Goal: Task Accomplishment & Management: Use online tool/utility

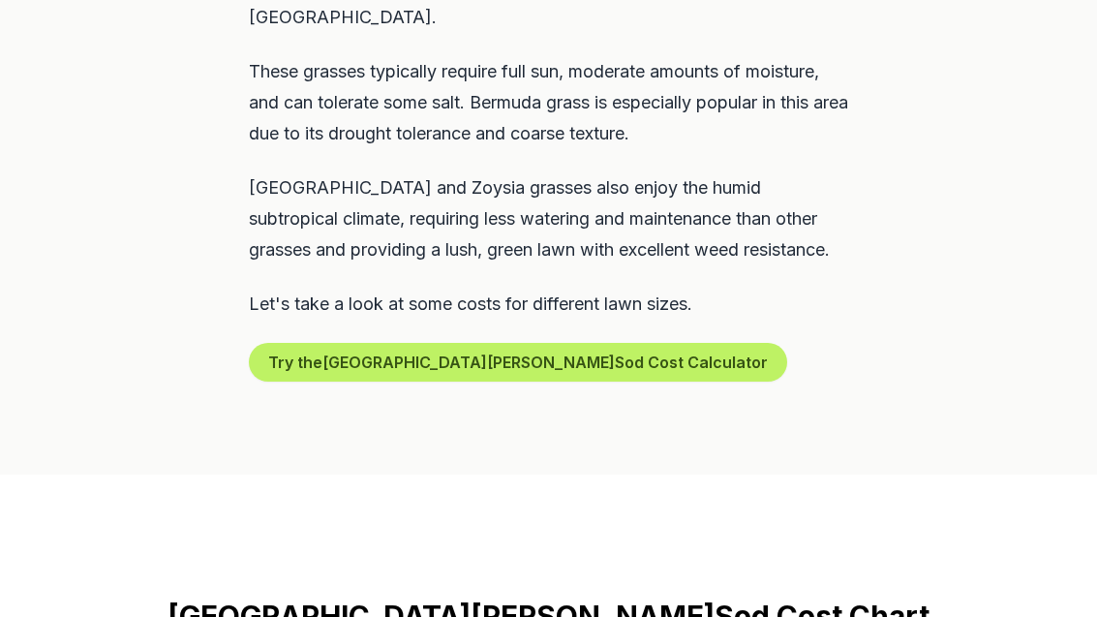
click at [605, 344] on button "Try the [GEOGRAPHIC_DATA][PERSON_NAME] Sod Cost Calculator" at bounding box center [518, 363] width 538 height 39
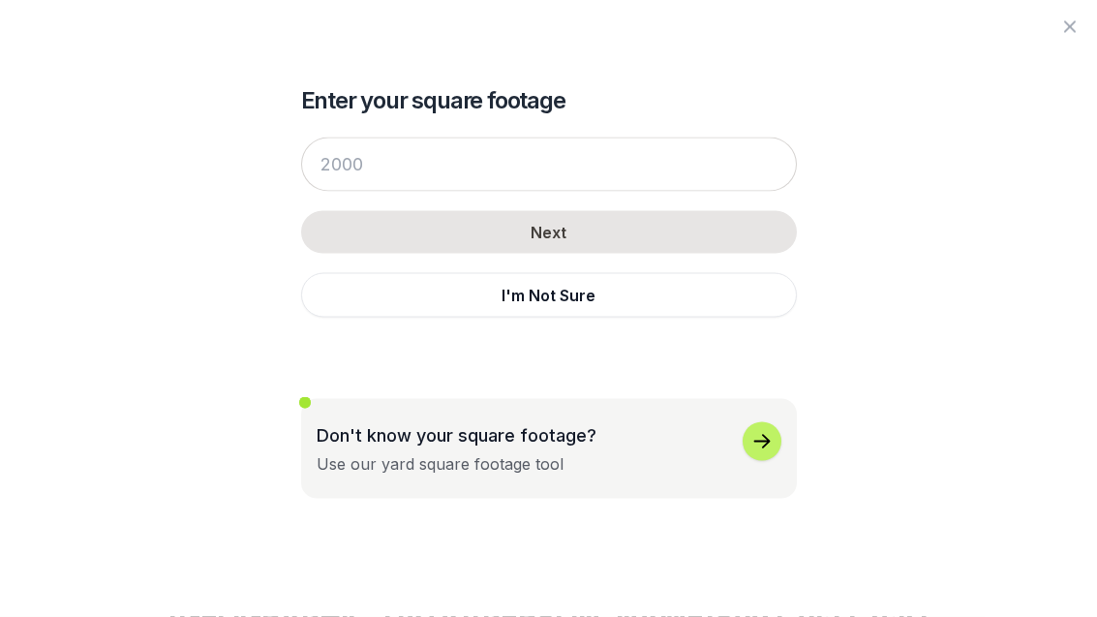
scroll to position [1179, 0]
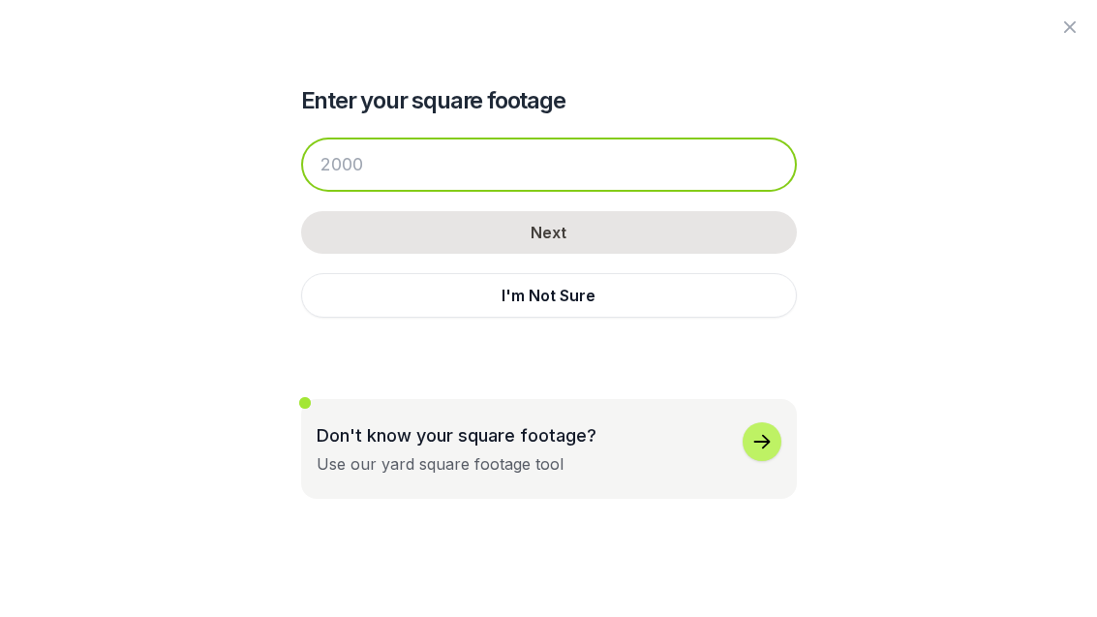
click at [621, 168] on input "number" at bounding box center [549, 165] width 496 height 54
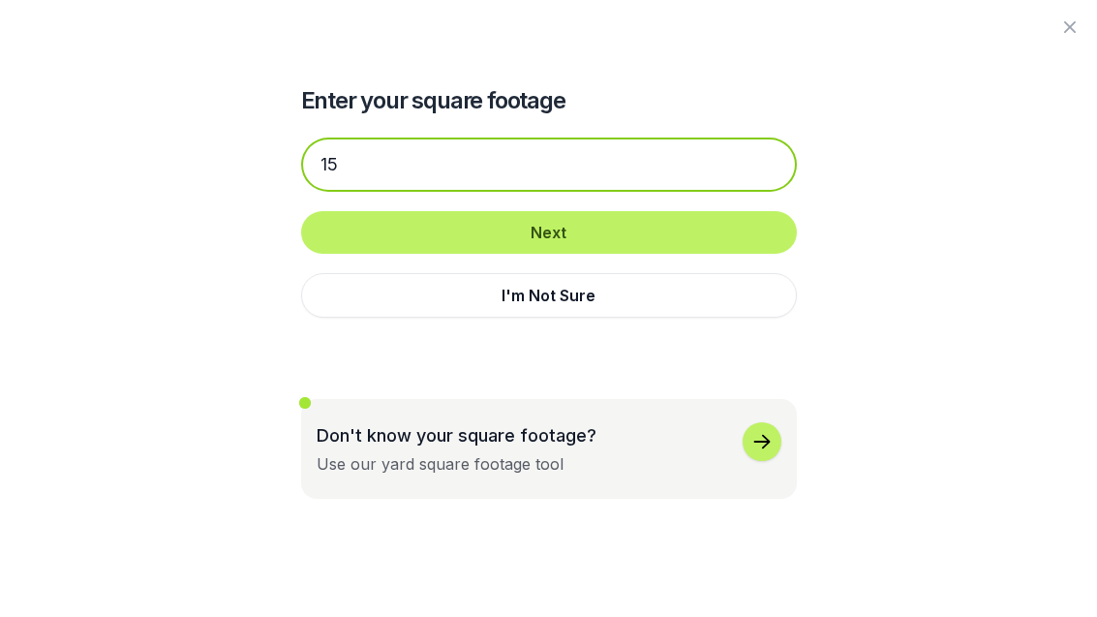
type input "1"
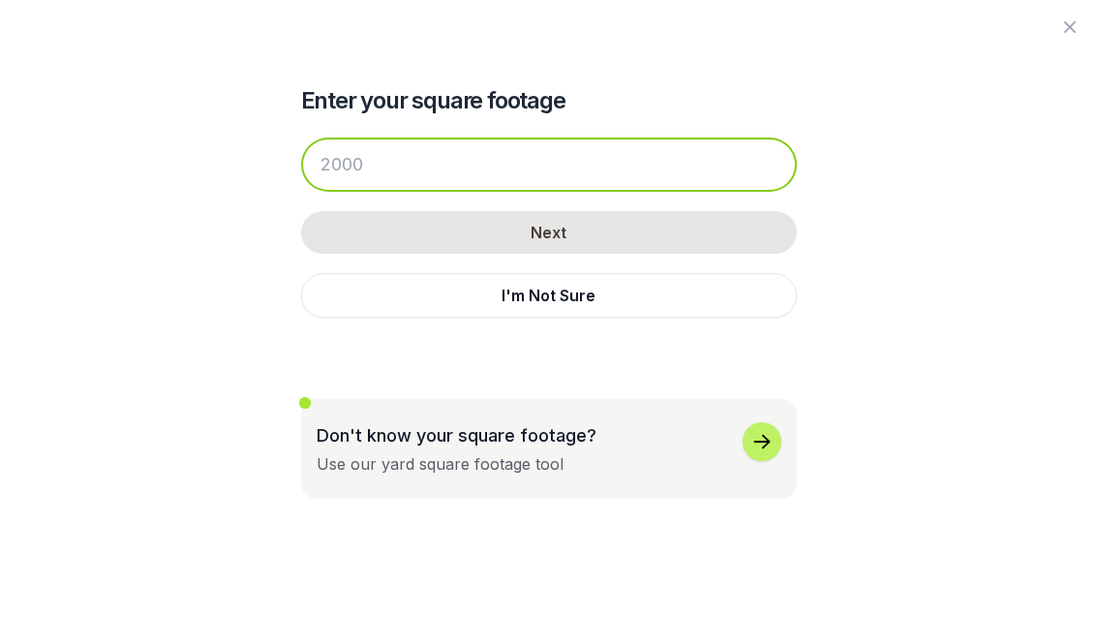
scroll to position [1179, 0]
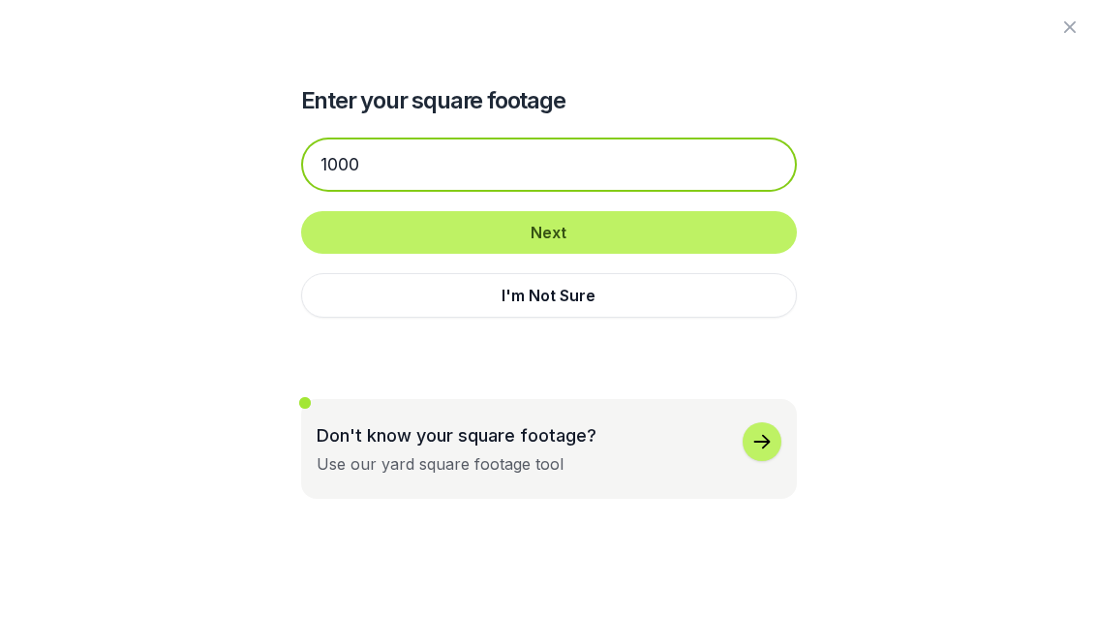
type input "1000"
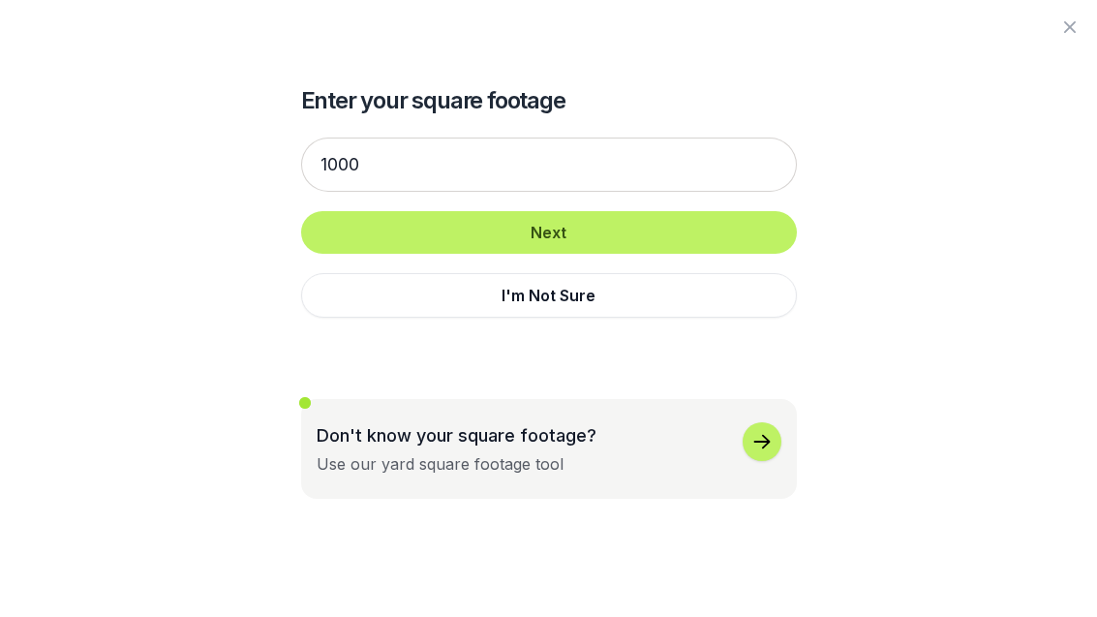
click at [600, 233] on button "Next" at bounding box center [549, 232] width 496 height 43
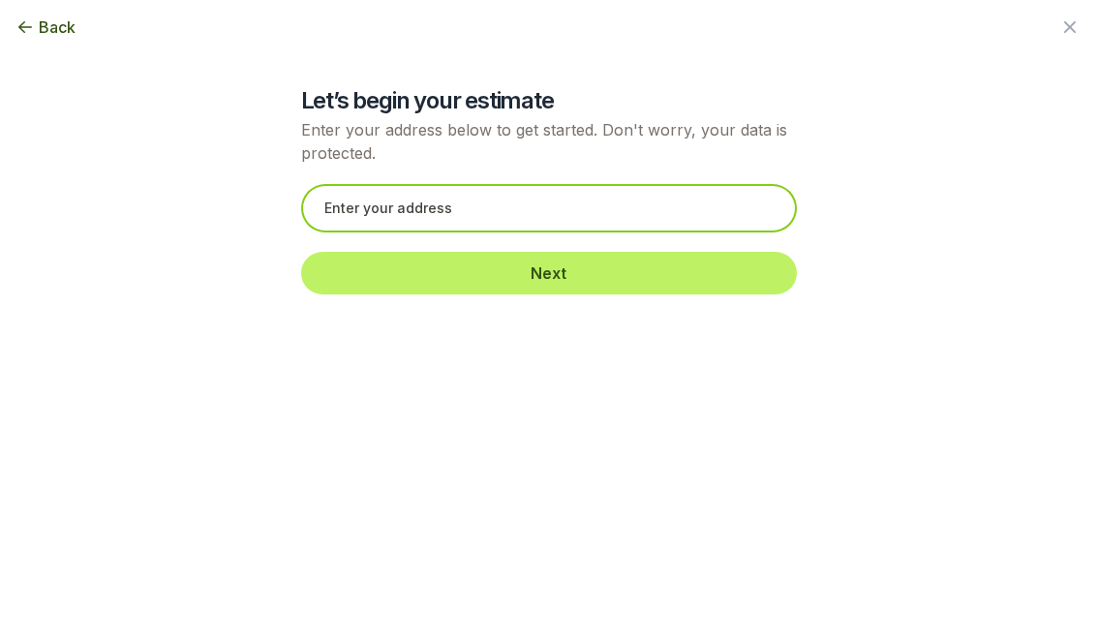
click at [569, 214] on input "text" at bounding box center [549, 208] width 496 height 48
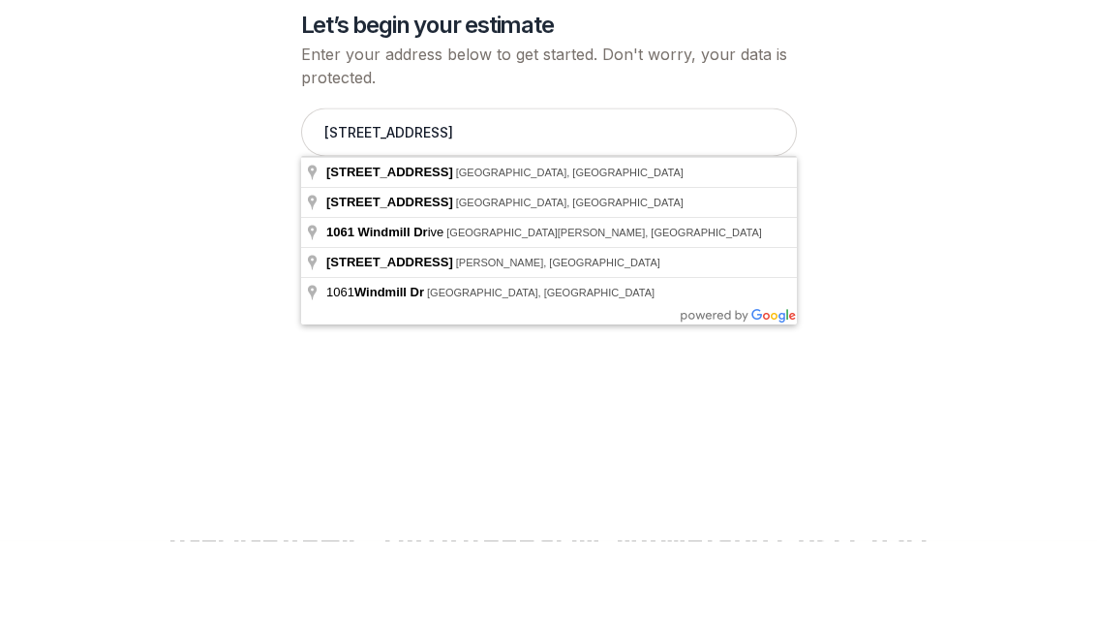
type input "[STREET_ADDRESS][PERSON_NAME]"
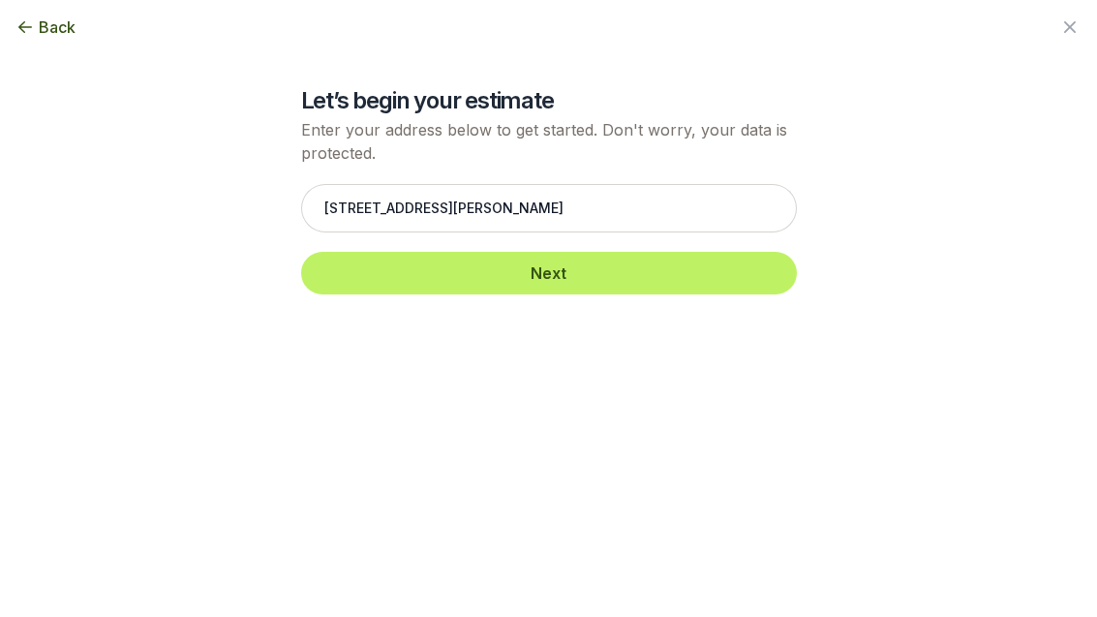
click at [569, 281] on button "Next" at bounding box center [549, 273] width 496 height 43
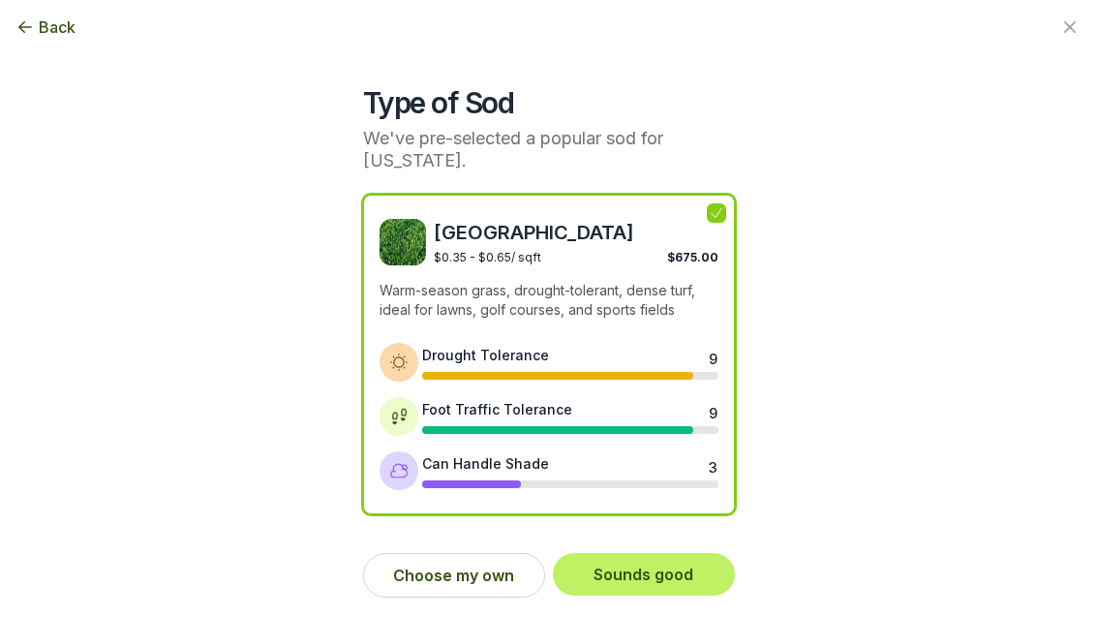
click at [651, 574] on button "Sounds good" at bounding box center [644, 574] width 182 height 43
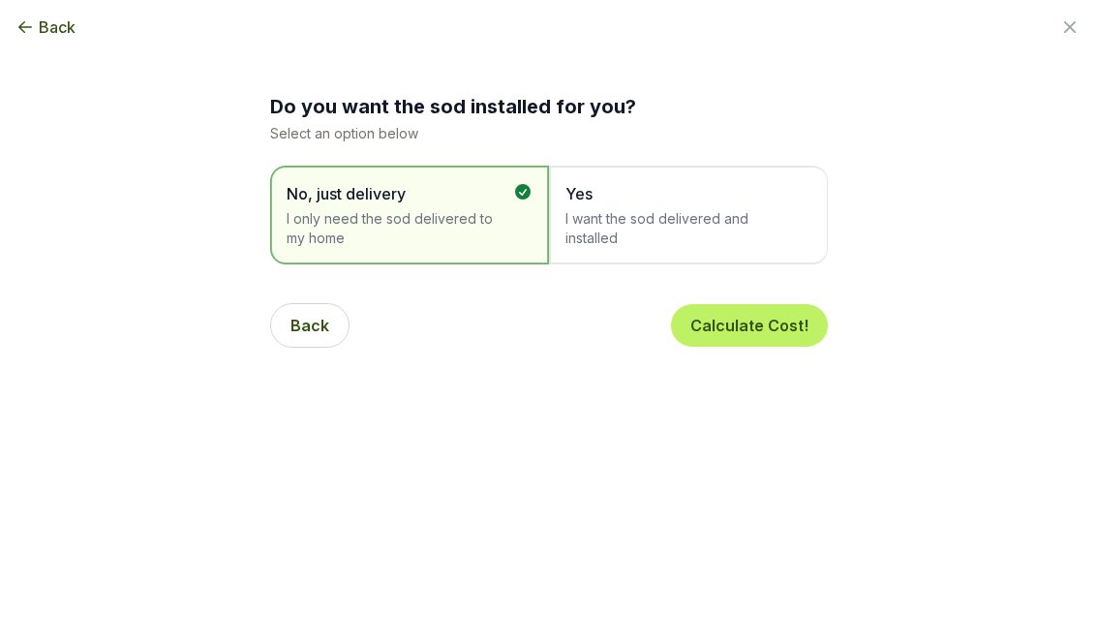
click at [775, 215] on span "I want the sod delivered and installed" at bounding box center [679, 228] width 227 height 39
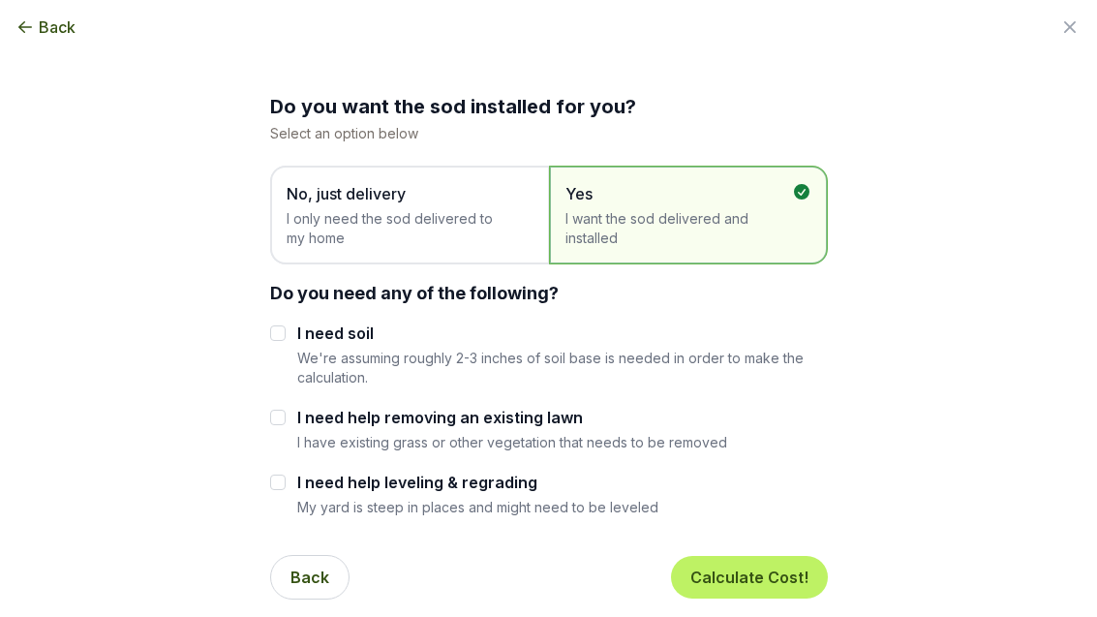
click at [298, 339] on label "I need soil" at bounding box center [562, 332] width 531 height 23
click at [286, 339] on input "I need soil" at bounding box center [277, 332] width 15 height 15
checkbox input "true"
click at [274, 486] on input "I need help leveling & regrading" at bounding box center [277, 481] width 15 height 15
checkbox input "true"
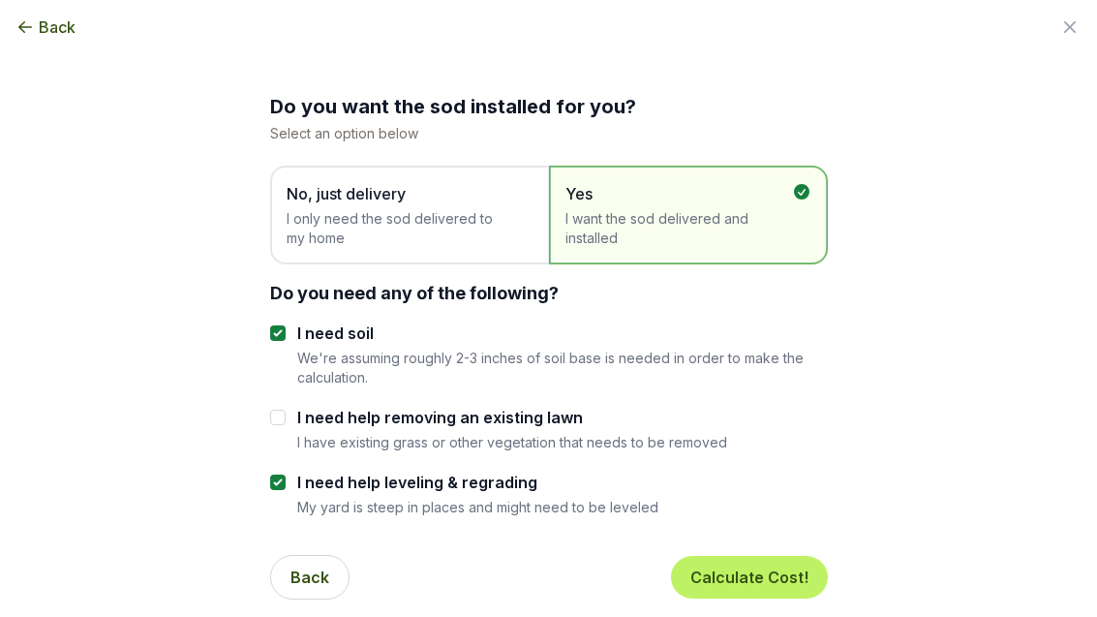
click at [772, 581] on button "Calculate Cost!" at bounding box center [749, 577] width 157 height 43
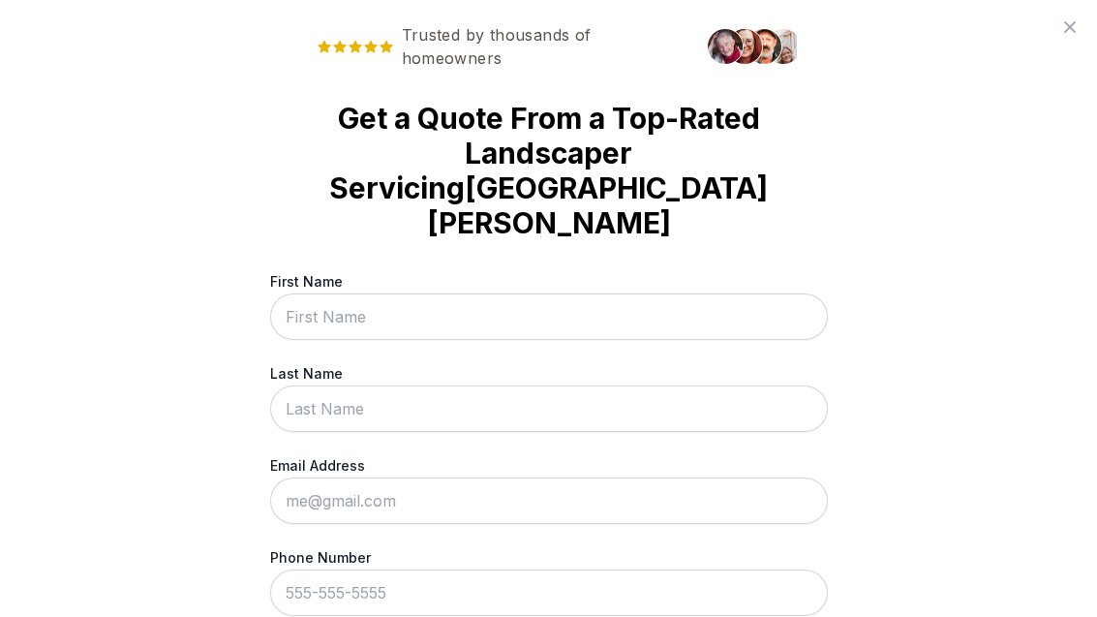
scroll to position [1318, 0]
